Goal: Complete application form: Complete application form

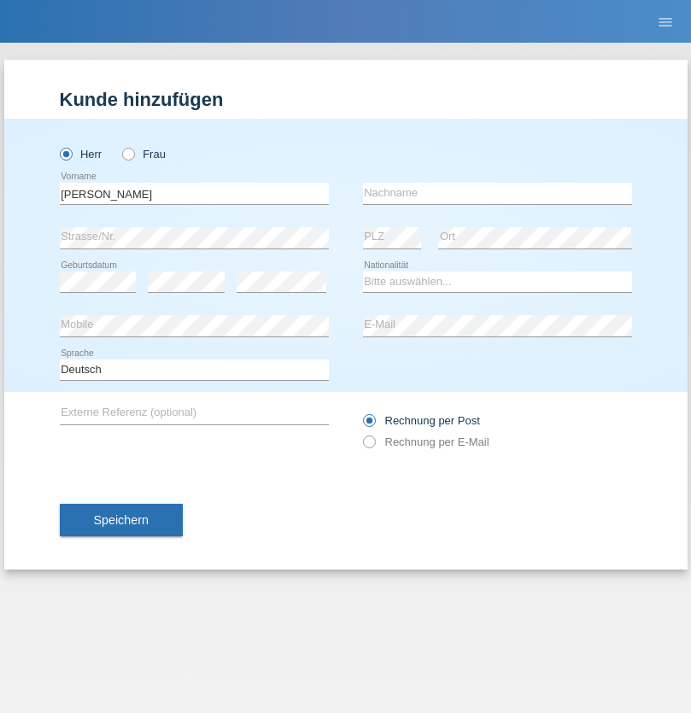
type input "Mohamed"
click at [497, 193] on input "text" at bounding box center [497, 193] width 269 height 21
type input "Mohamed"
select select "SY"
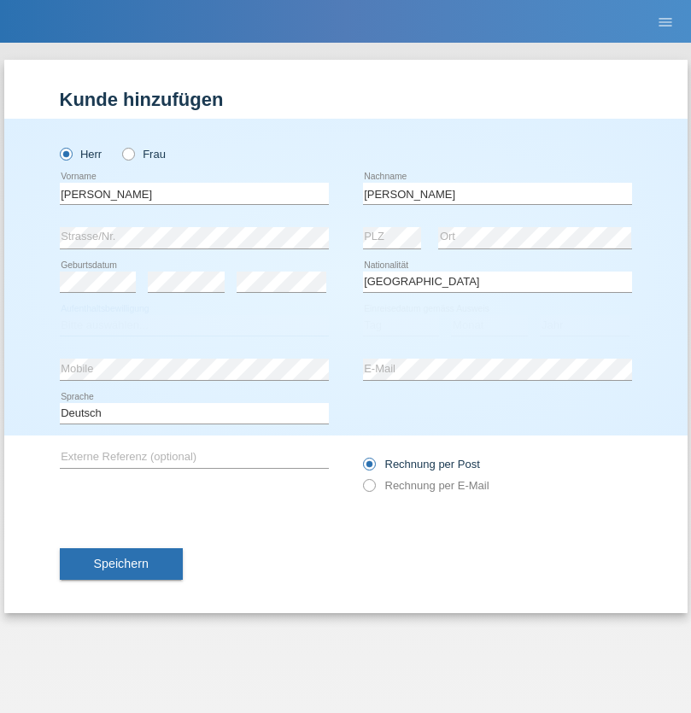
select select "C"
select select "21"
select select "12"
select select "2013"
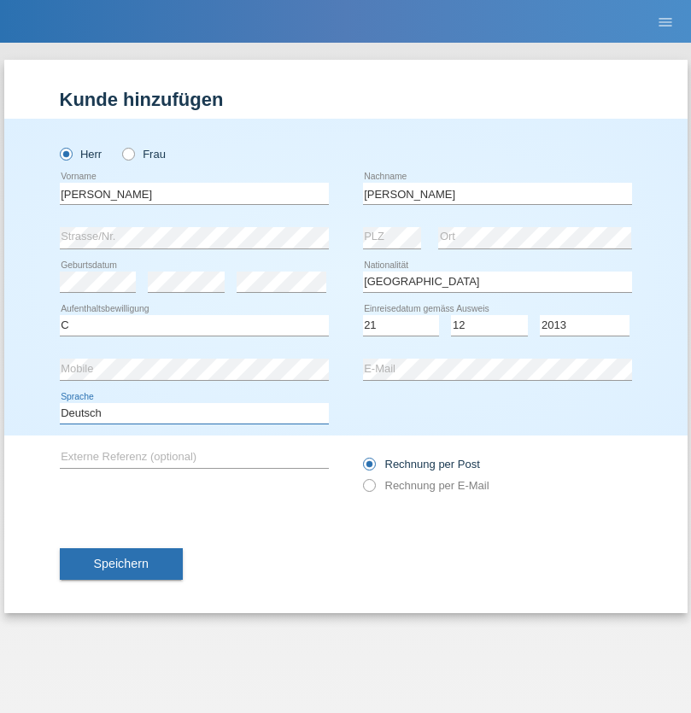
select select "en"
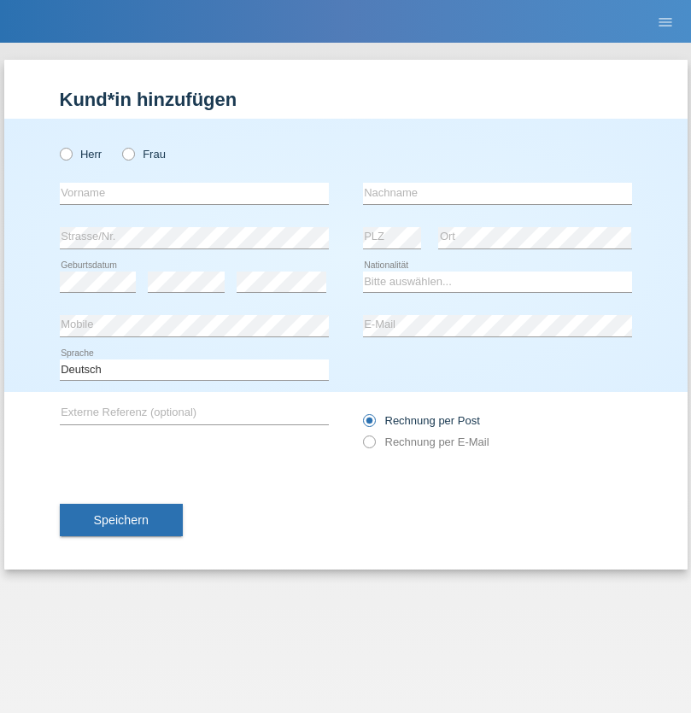
radio input "true"
click at [194, 193] on input "text" at bounding box center [194, 193] width 269 height 21
type input "David"
click at [497, 193] on input "text" at bounding box center [497, 193] width 269 height 21
type input "Senn"
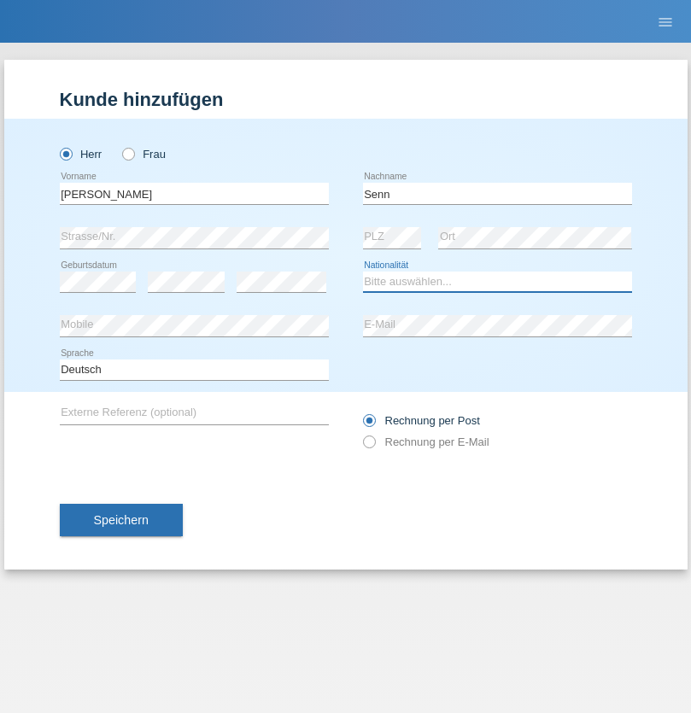
select select "CH"
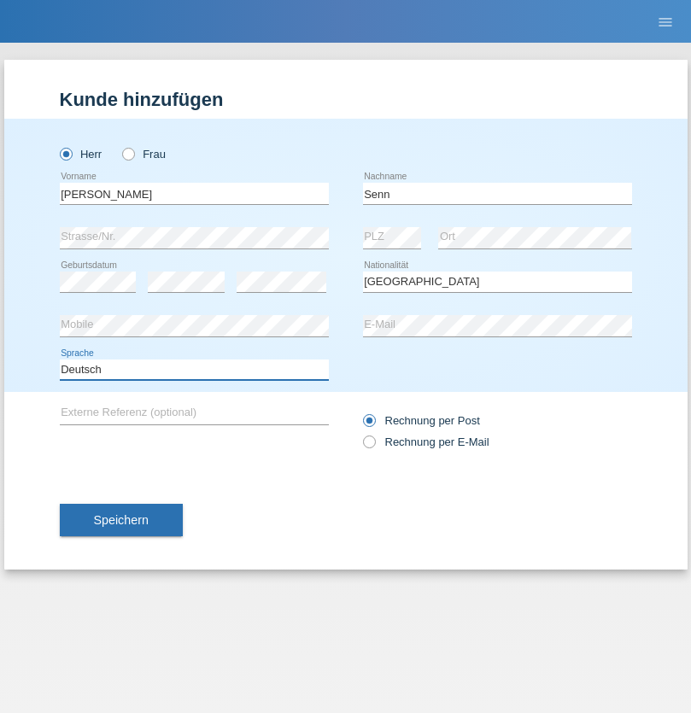
select select "en"
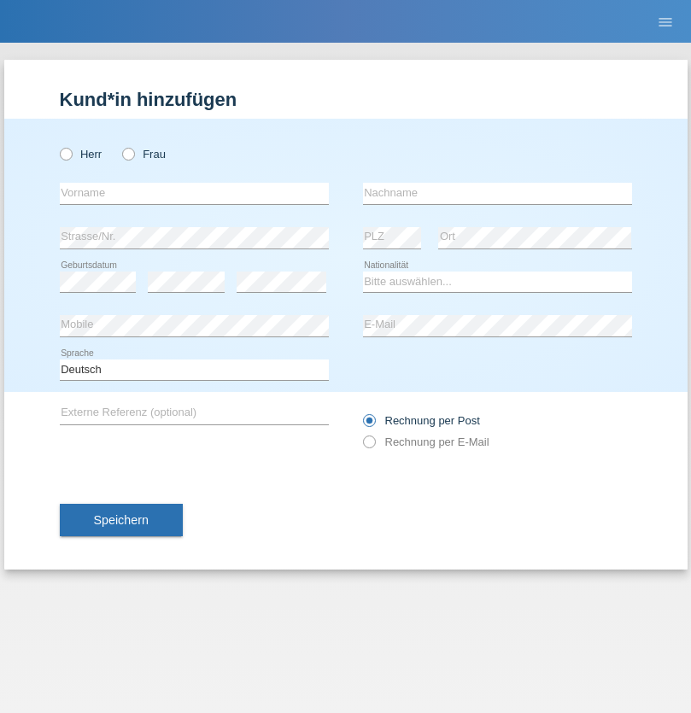
radio input "true"
click at [194, 193] on input "text" at bounding box center [194, 193] width 269 height 21
type input "[PERSON_NAME]"
click at [497, 193] on input "text" at bounding box center [497, 193] width 269 height 21
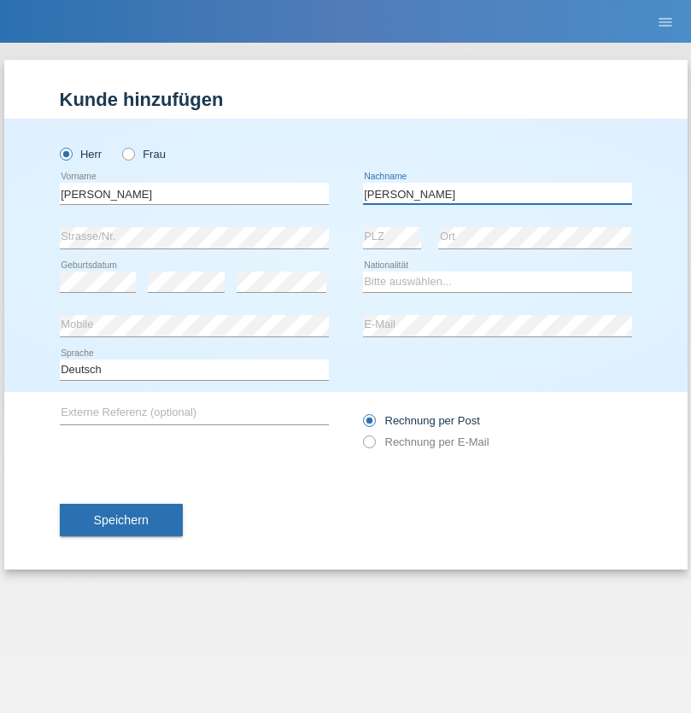
type input "[PERSON_NAME]"
select select "RO"
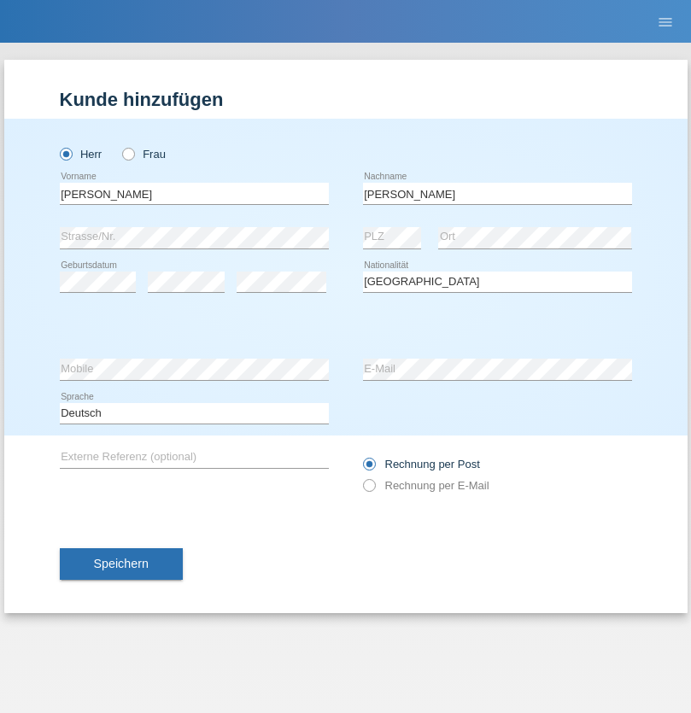
select select "C"
select select "01"
select select "05"
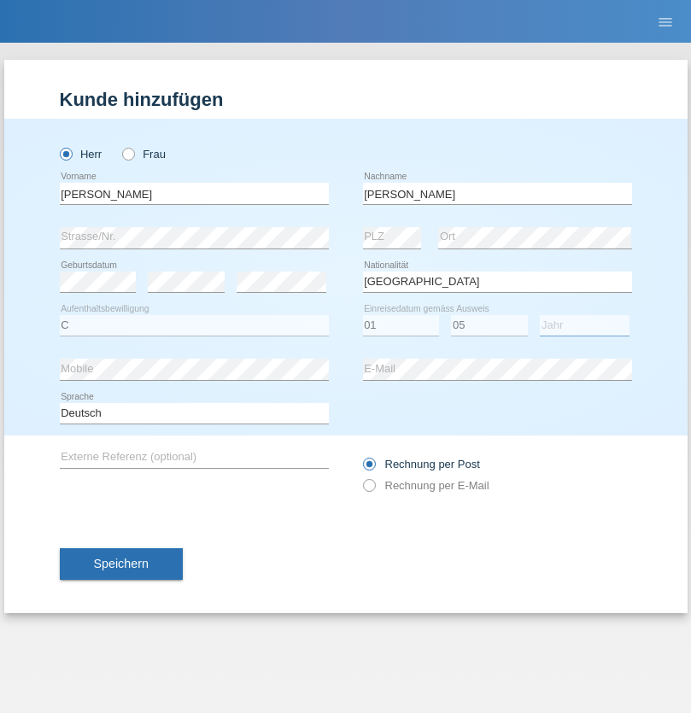
select select "2021"
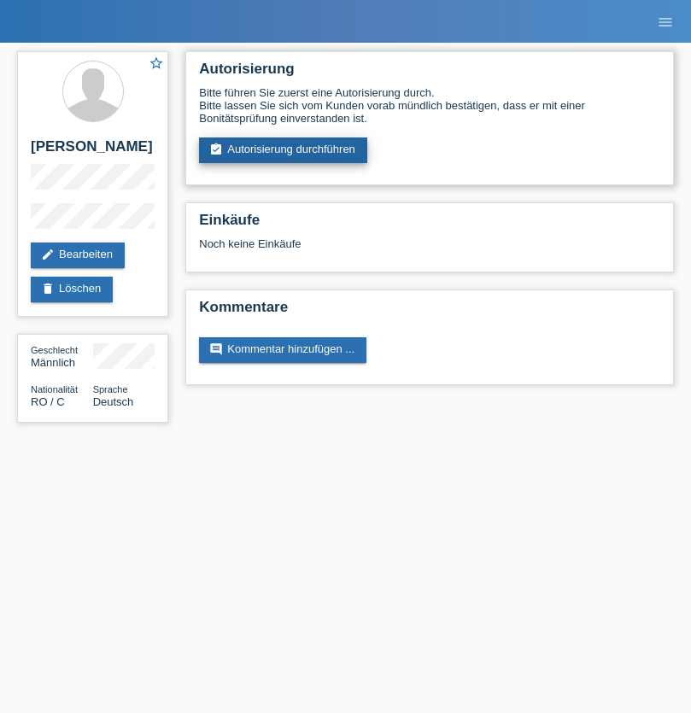
click at [284, 150] on link "assignment_turned_in Autorisierung durchführen" at bounding box center [283, 151] width 168 height 26
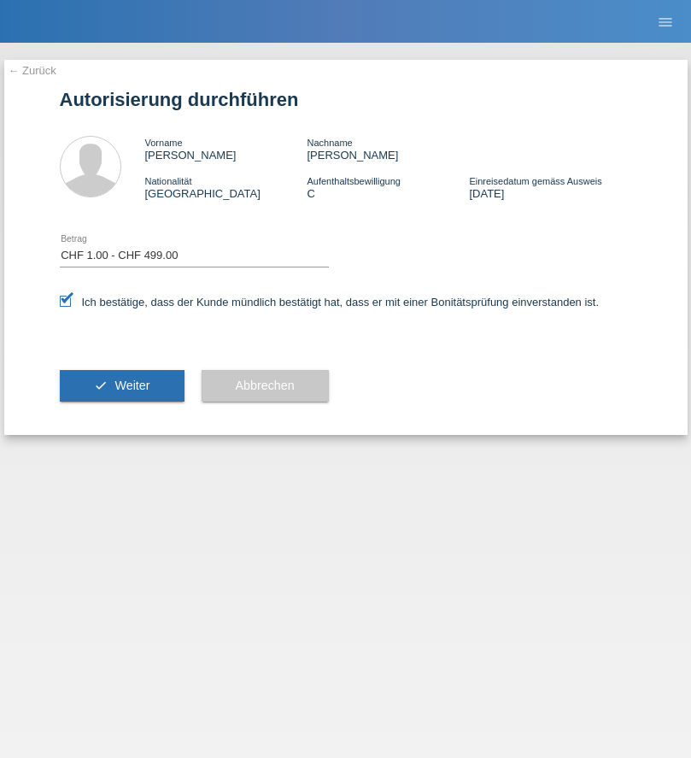
select select "1"
click at [121, 385] on span "Weiter" at bounding box center [131, 385] width 35 height 14
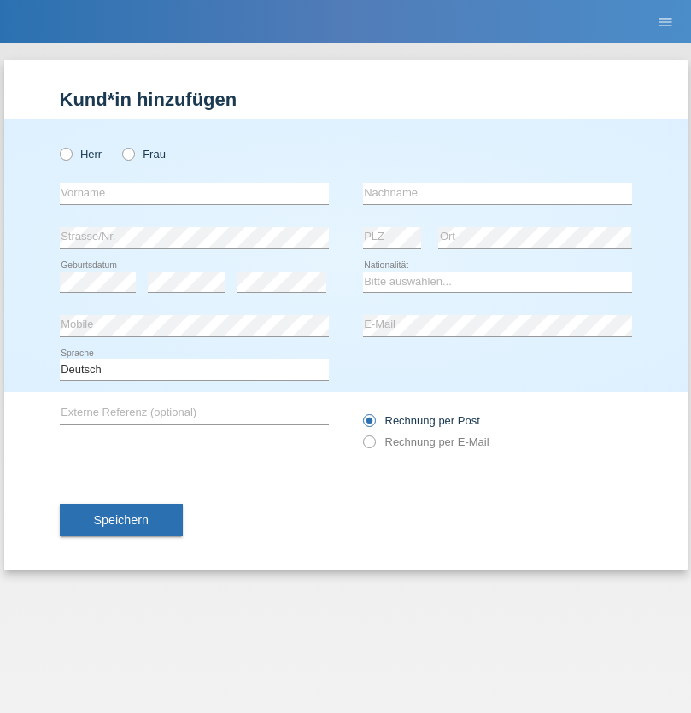
radio input "true"
click at [194, 193] on input "text" at bounding box center [194, 193] width 269 height 21
type input "firat"
click at [497, 193] on input "text" at bounding box center [497, 193] width 269 height 21
type input "kara"
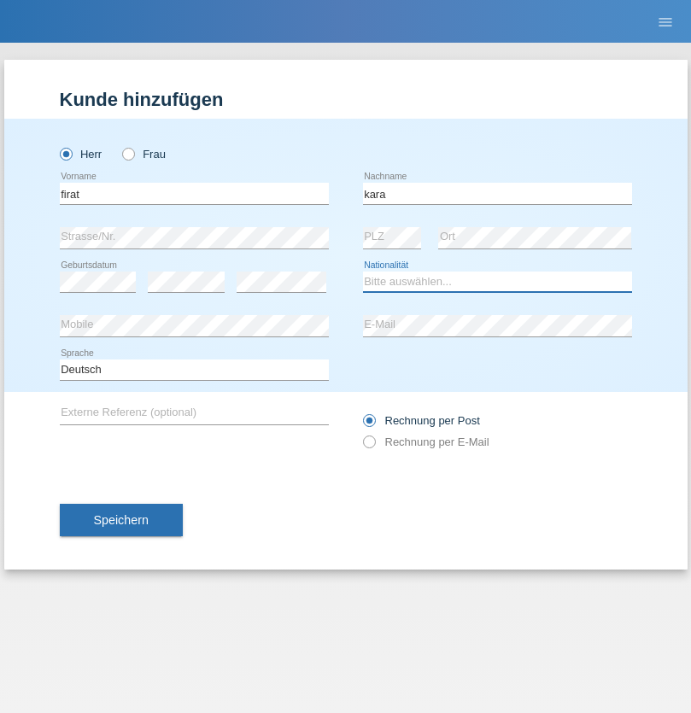
select select "CH"
radio input "true"
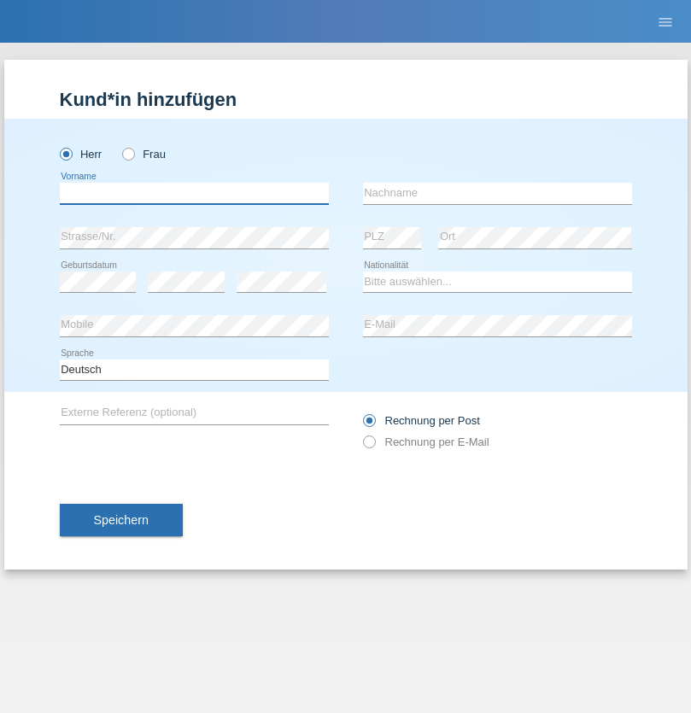
click at [194, 193] on input "text" at bounding box center [194, 193] width 269 height 21
type input "Andy"
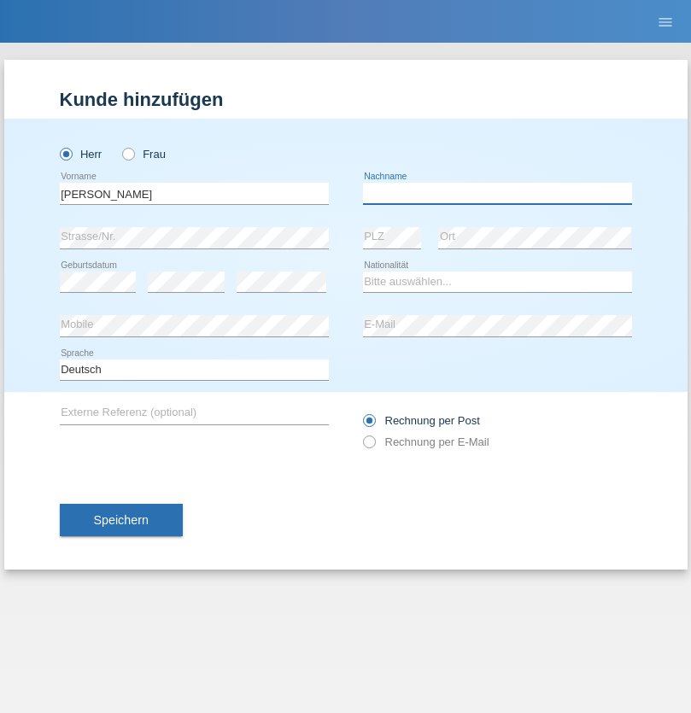
click at [497, 193] on input "text" at bounding box center [497, 193] width 269 height 21
type input "Priestley"
select select "CH"
radio input "true"
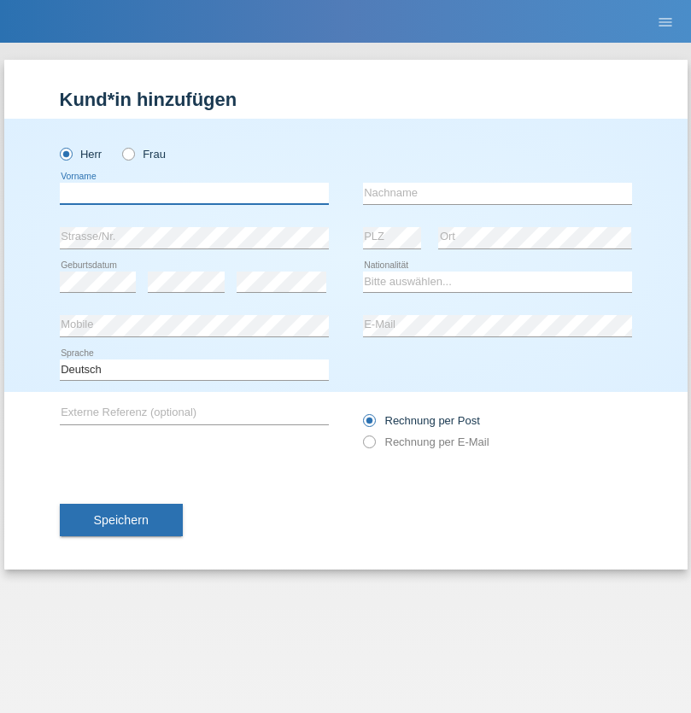
click at [194, 193] on input "text" at bounding box center [194, 193] width 269 height 21
type input "Francesco"
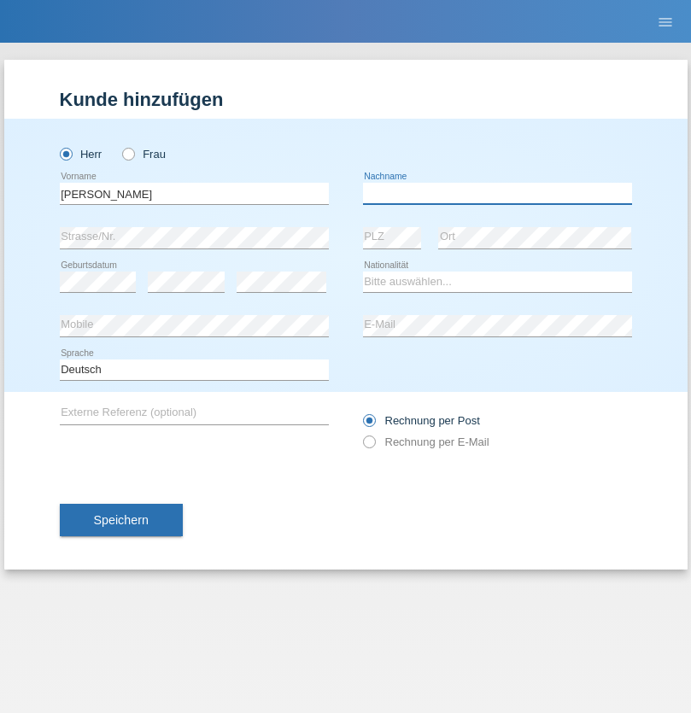
click at [497, 193] on input "text" at bounding box center [497, 193] width 269 height 21
type input "Fortugno"
select select "IT"
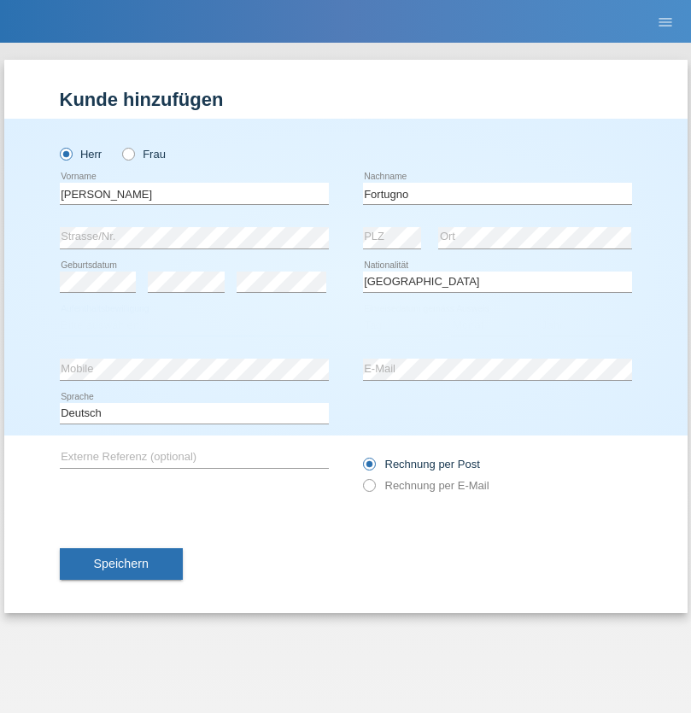
select select "C"
select select "09"
select select "08"
select select "2006"
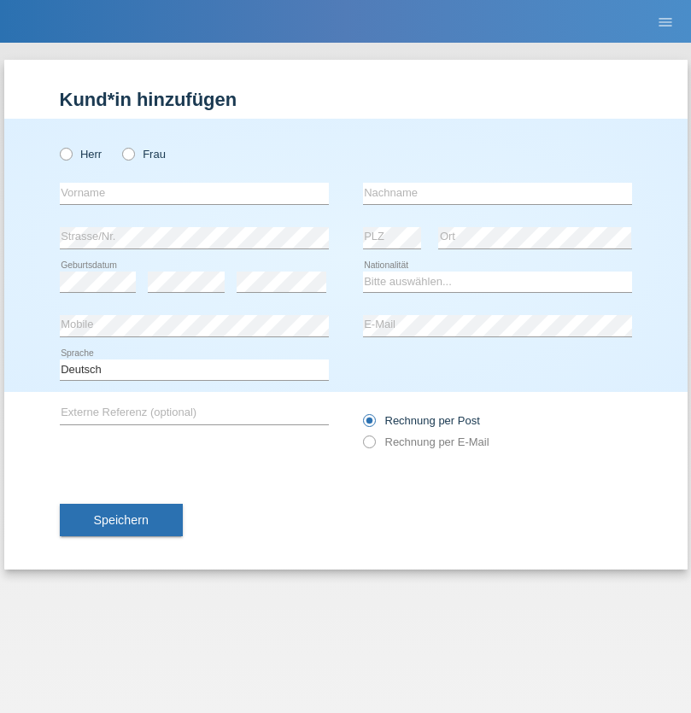
radio input "true"
click at [194, 193] on input "text" at bounding box center [194, 193] width 269 height 21
type input "Farkash"
click at [497, 193] on input "text" at bounding box center [497, 193] width 269 height 21
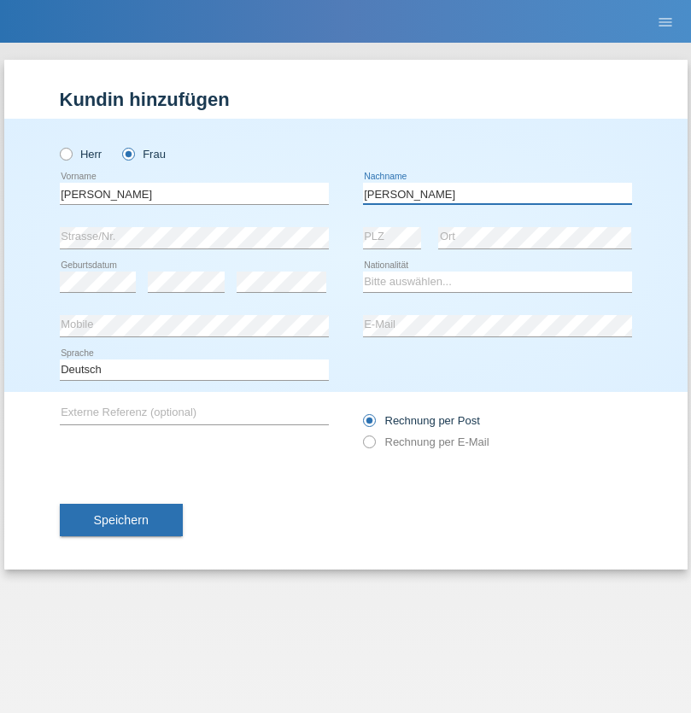
type input "Yolana"
select select "UA"
select select "C"
select select "23"
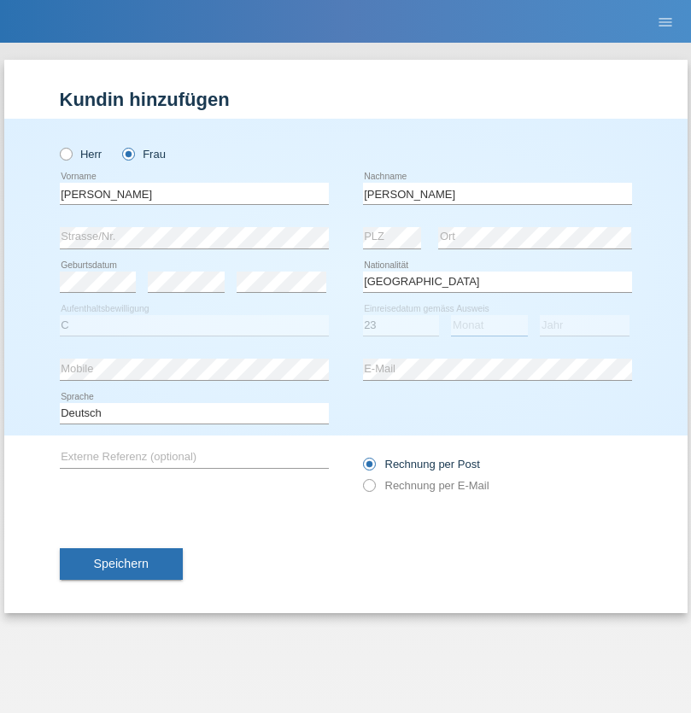
select select "10"
select select "2021"
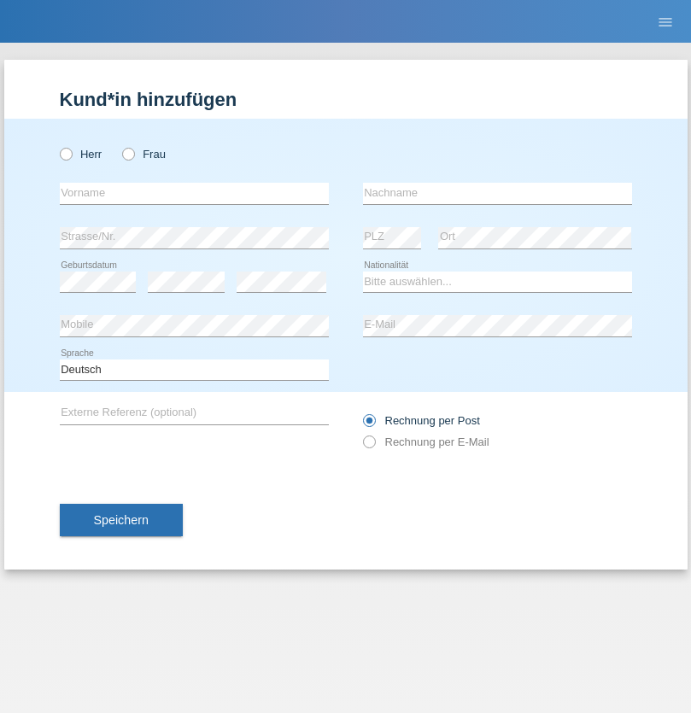
radio input "true"
click at [194, 193] on input "text" at bounding box center [194, 193] width 269 height 21
type input "Nuria"
click at [497, 193] on input "text" at bounding box center [497, 193] width 269 height 21
type input "D'Antino"
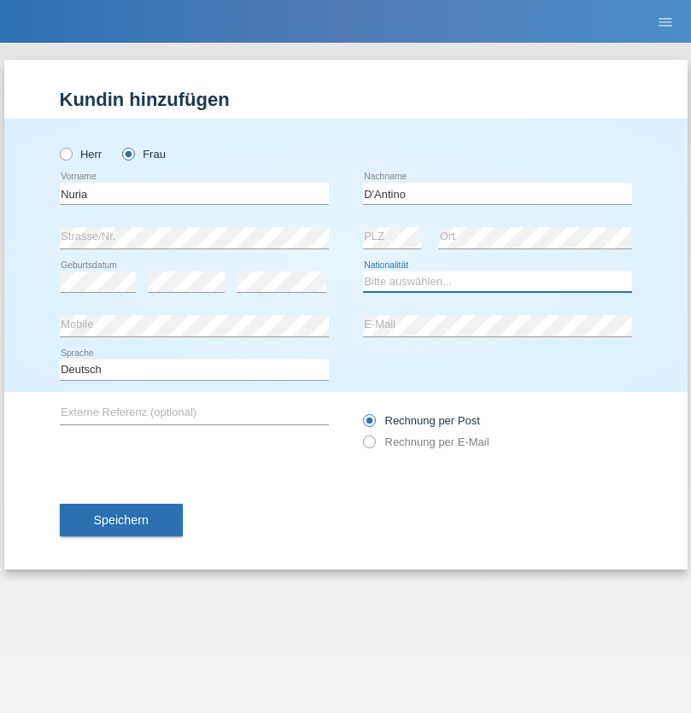
select select "CH"
